Goal: Check status: Check status

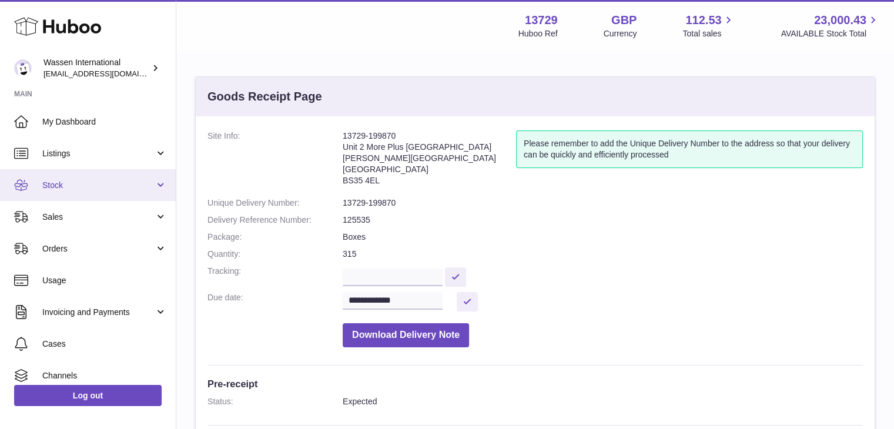
click at [115, 177] on link "Stock" at bounding box center [88, 185] width 176 height 32
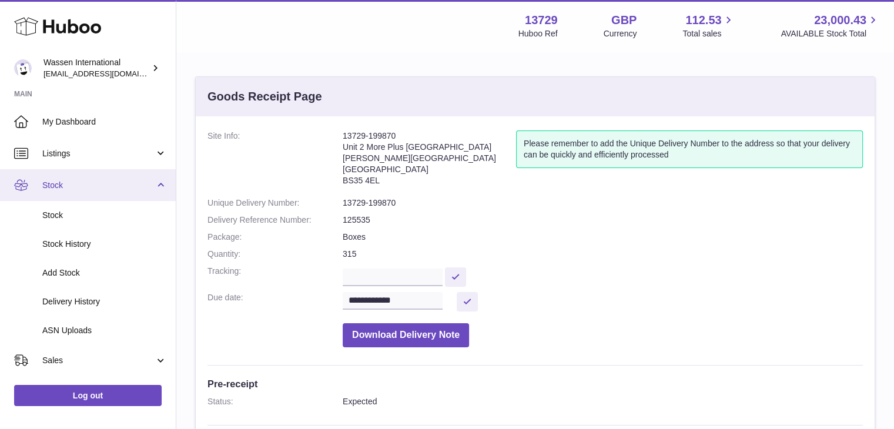
click at [123, 189] on span "Stock" at bounding box center [98, 185] width 112 height 11
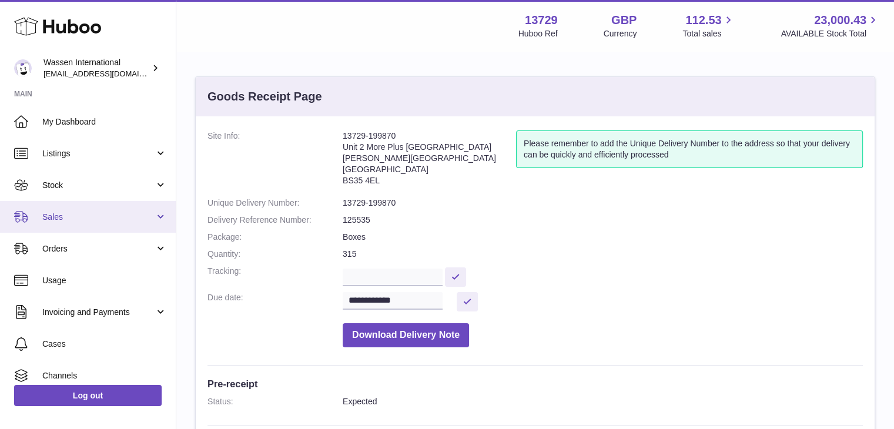
click at [113, 212] on span "Sales" at bounding box center [98, 217] width 112 height 11
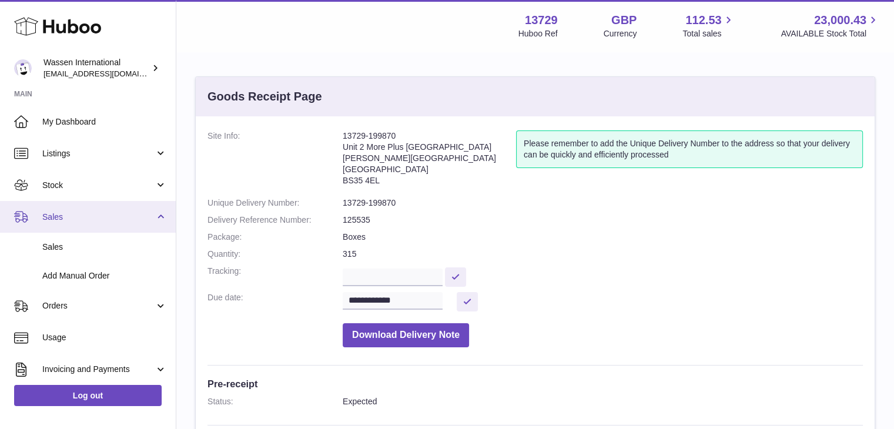
click at [113, 212] on span "Sales" at bounding box center [98, 217] width 112 height 11
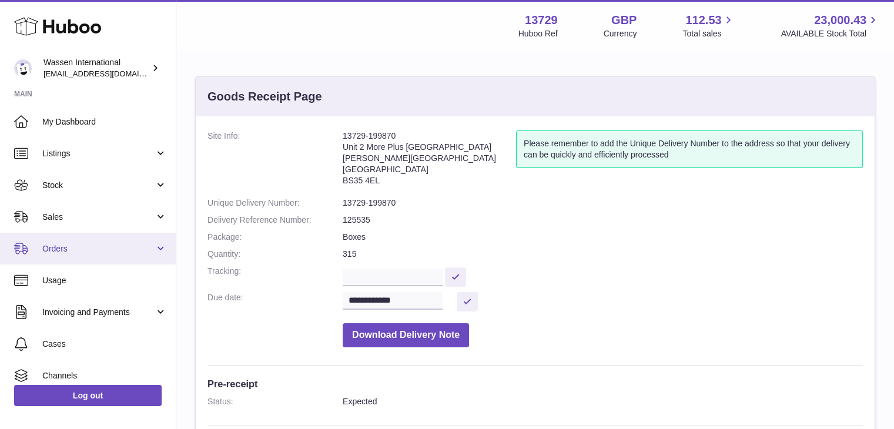
click at [116, 236] on link "Orders" at bounding box center [88, 249] width 176 height 32
click at [109, 258] on link "Orders" at bounding box center [88, 249] width 176 height 32
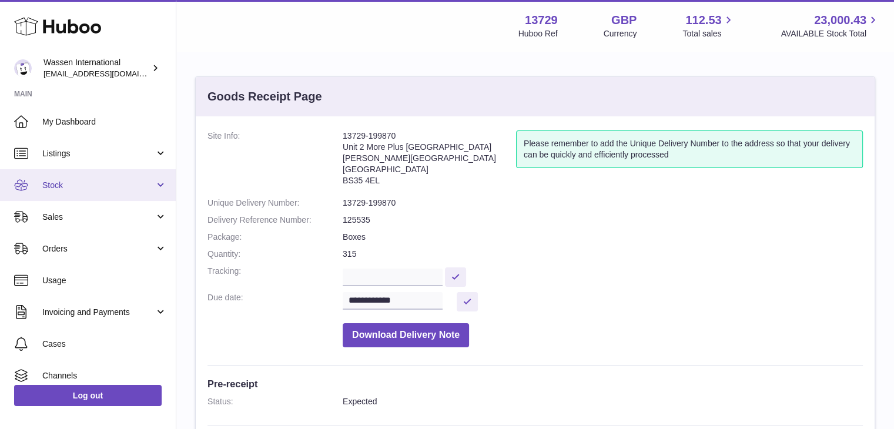
click at [123, 196] on link "Stock" at bounding box center [88, 185] width 176 height 32
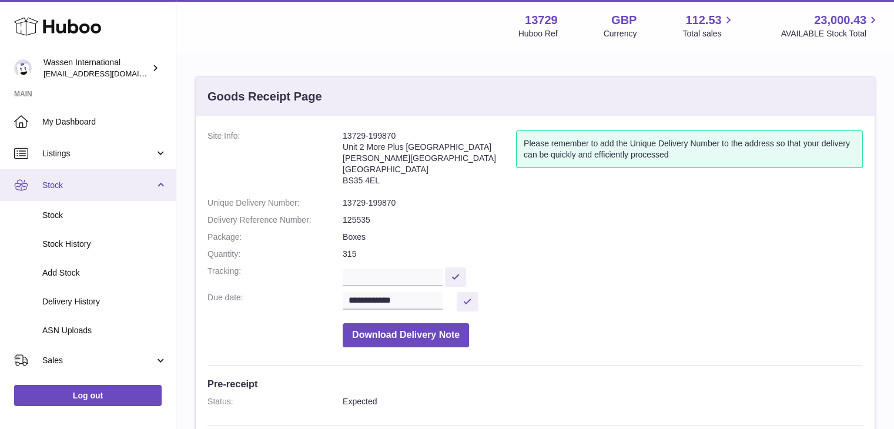
click at [109, 187] on span "Stock" at bounding box center [98, 185] width 112 height 11
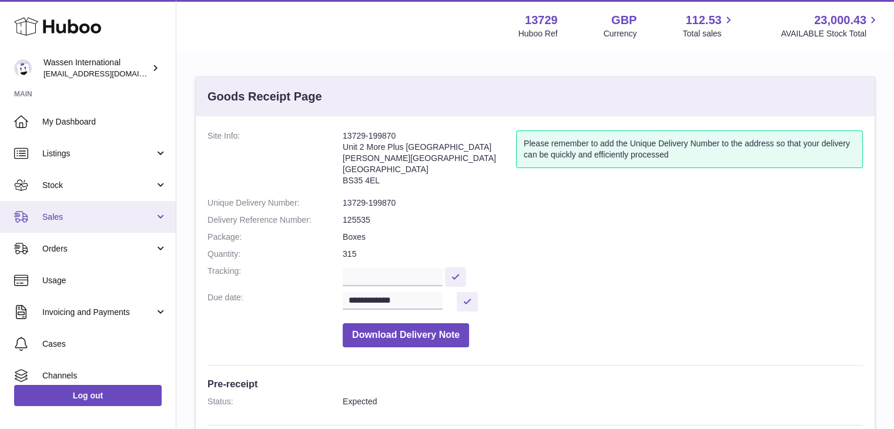
click at [110, 204] on link "Sales" at bounding box center [88, 217] width 176 height 32
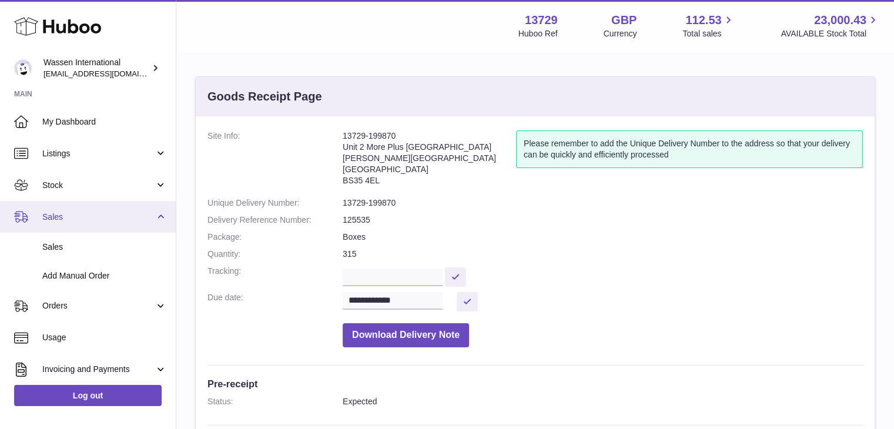
click at [110, 204] on link "Sales" at bounding box center [88, 217] width 176 height 32
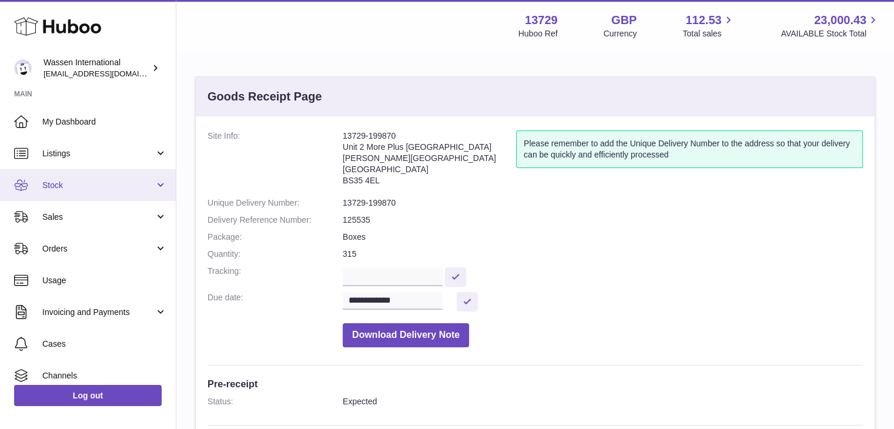
click at [113, 191] on link "Stock" at bounding box center [88, 185] width 176 height 32
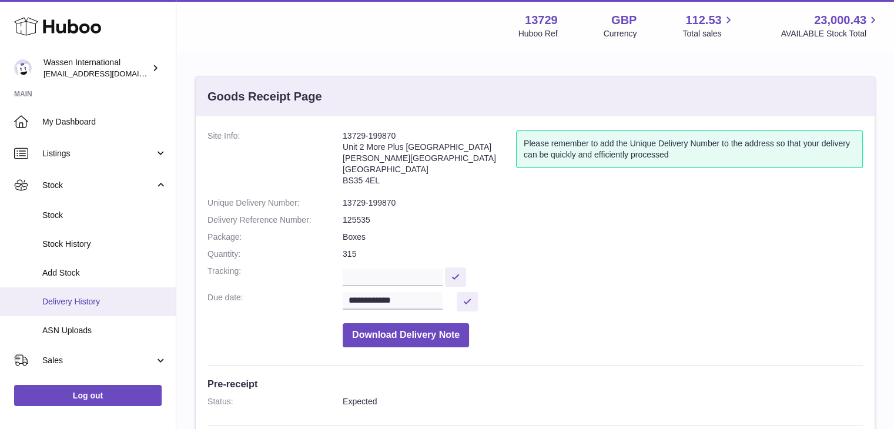
click at [100, 296] on span "Delivery History" at bounding box center [104, 301] width 125 height 11
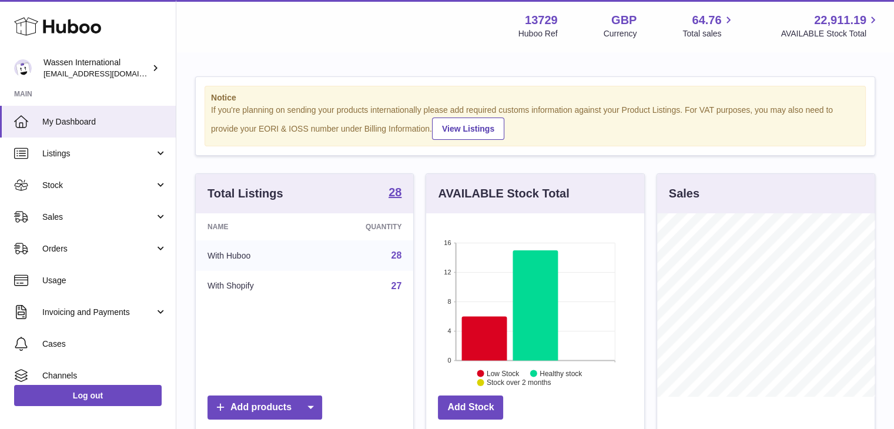
scroll to position [183, 218]
click at [481, 341] on icon at bounding box center [484, 338] width 45 height 44
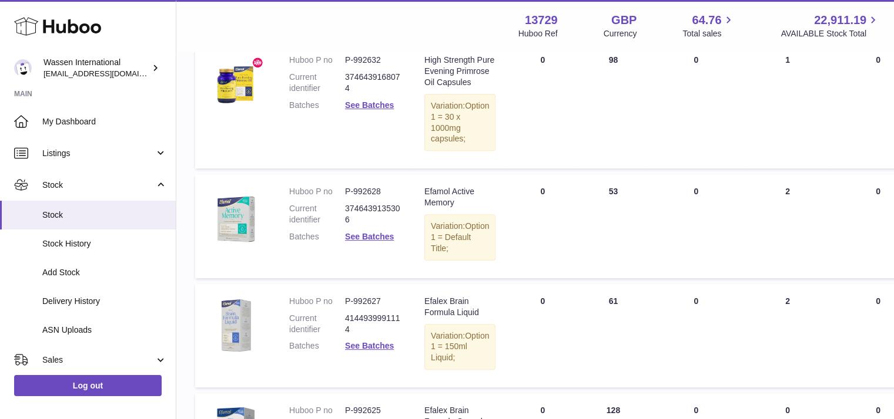
scroll to position [353, 0]
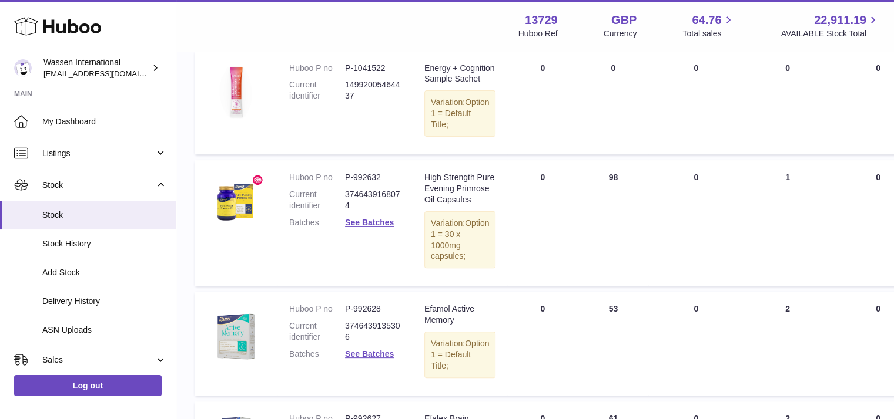
scroll to position [294, 0]
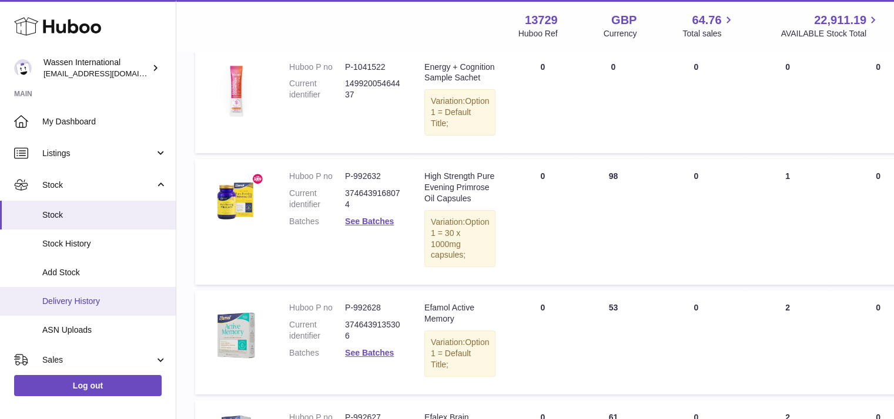
click at [112, 299] on span "Delivery History" at bounding box center [104, 301] width 125 height 11
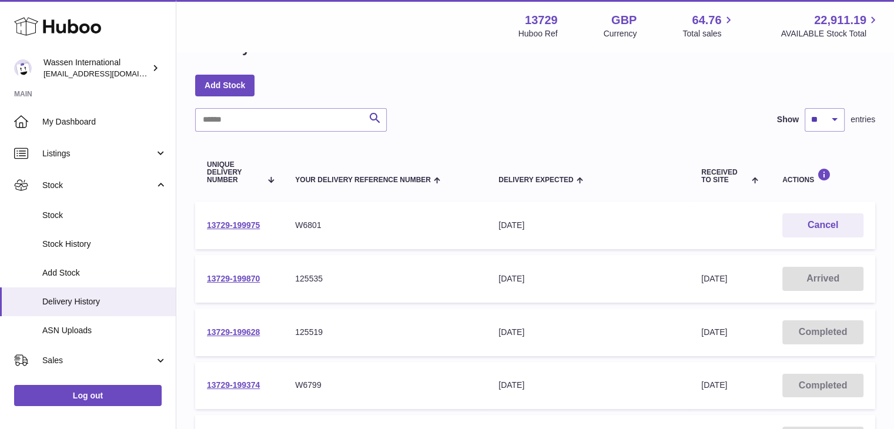
scroll to position [59, 0]
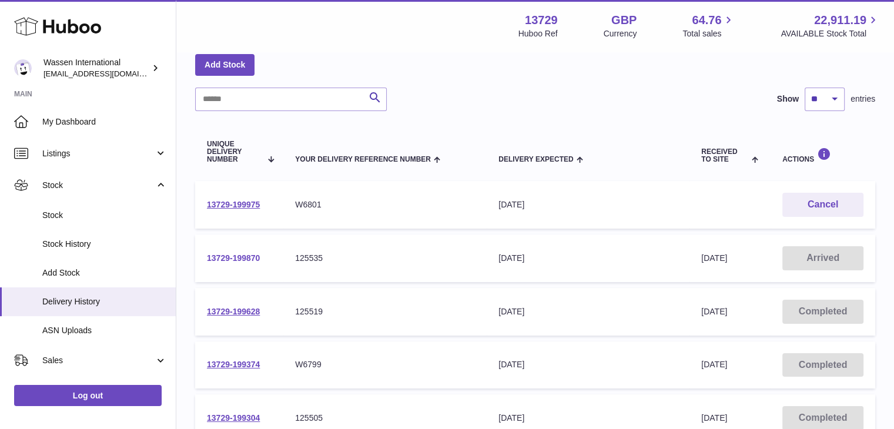
click at [247, 257] on link "13729-199870" at bounding box center [233, 257] width 53 height 9
